Goal: Task Accomplishment & Management: Manage account settings

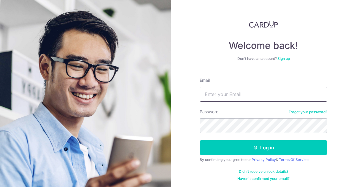
click at [264, 93] on input "Email" at bounding box center [262, 94] width 127 height 15
type input "weissmann72@hotmail.com"
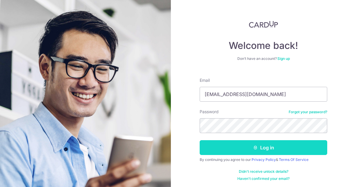
click at [280, 147] on button "Log in" at bounding box center [262, 147] width 127 height 15
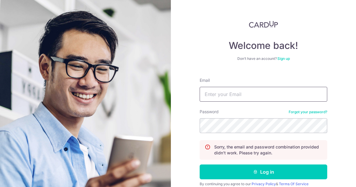
click at [258, 92] on input "Email" at bounding box center [262, 94] width 127 height 15
type input "[EMAIL_ADDRESS][DOMAIN_NAME]"
click at [139, 124] on section "Welcome back! Don’t have an account? Sign up Email weissmann72@hotmail.com Pass…" at bounding box center [178, 93] width 356 height 187
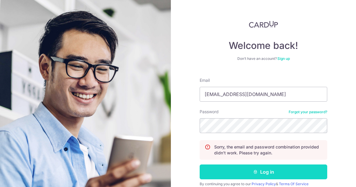
click at [226, 171] on button "Log in" at bounding box center [262, 171] width 127 height 15
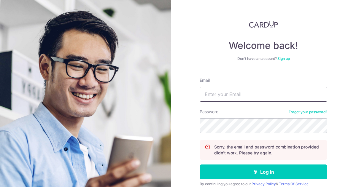
click at [247, 96] on input "Email" at bounding box center [262, 94] width 127 height 15
type input "[EMAIL_ADDRESS][DOMAIN_NAME]"
click at [307, 111] on link "Forgot your password?" at bounding box center [307, 112] width 39 height 5
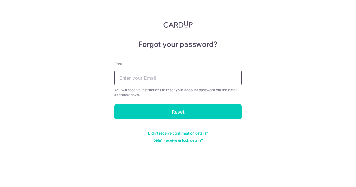
click at [165, 77] on input "text" at bounding box center [177, 78] width 127 height 15
type input "[EMAIL_ADDRESS][DOMAIN_NAME]"
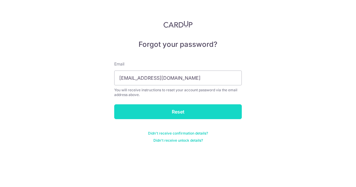
click at [165, 109] on input "Reset" at bounding box center [177, 111] width 127 height 15
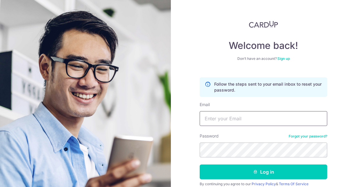
click at [249, 119] on input "Email" at bounding box center [262, 118] width 127 height 15
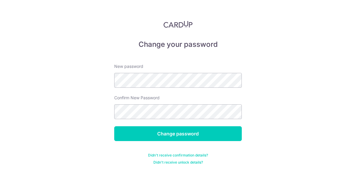
click at [269, 95] on div "Change your password New password Confirm New Password Change password Didn't r…" at bounding box center [178, 93] width 356 height 187
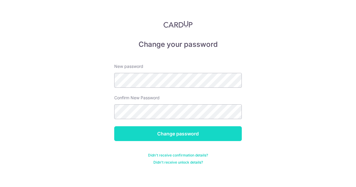
click at [190, 135] on input "Change password" at bounding box center [177, 133] width 127 height 15
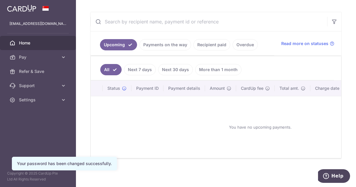
scroll to position [104, 0]
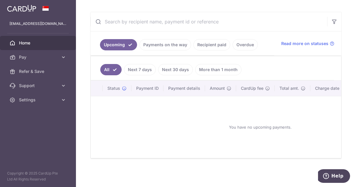
click at [163, 41] on link "Payments on the way" at bounding box center [165, 44] width 52 height 11
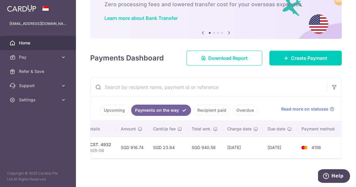
scroll to position [0, 0]
